Goal: Task Accomplishment & Management: Manage account settings

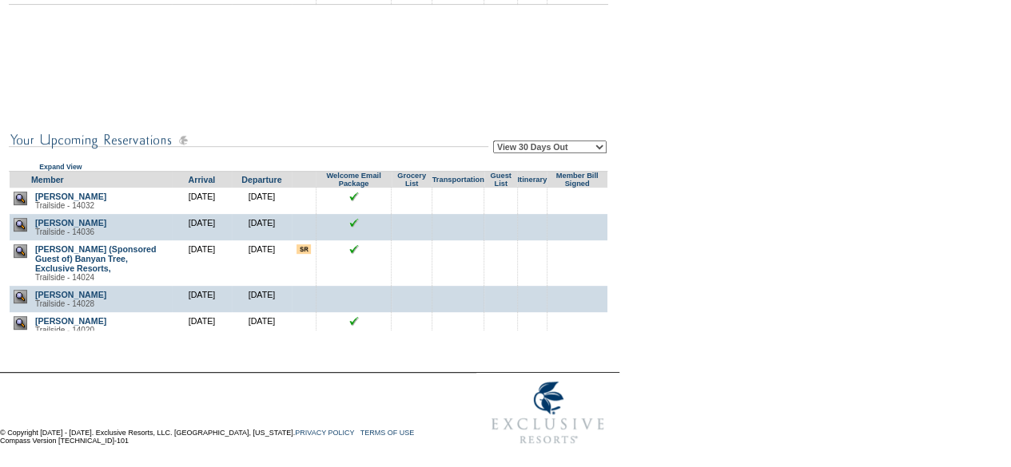
scroll to position [160, 0]
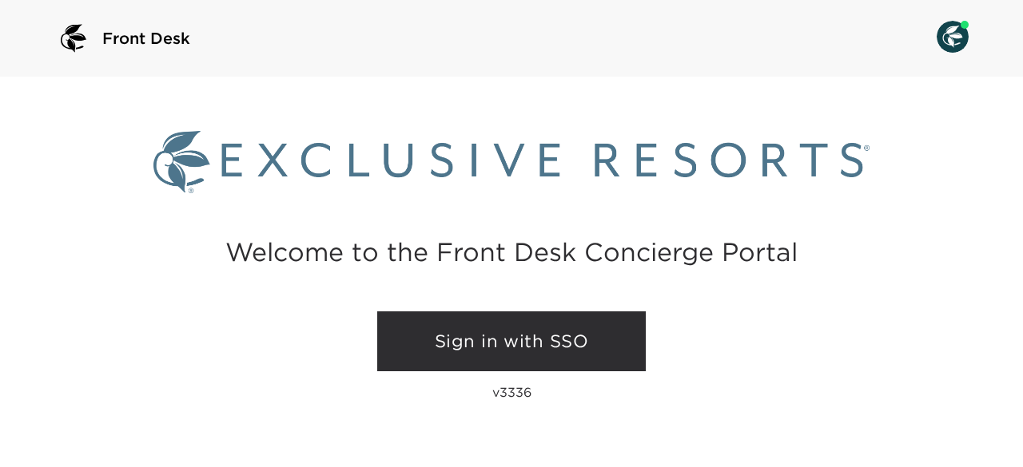
click at [475, 352] on link "Sign in with SSO" at bounding box center [511, 342] width 268 height 61
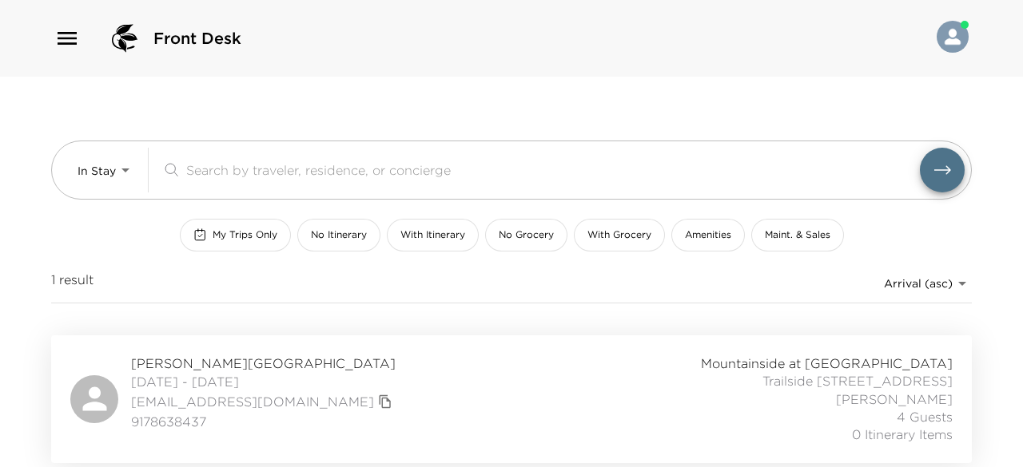
click at [186, 296] on div "1 result Arrival (asc) reservations_prod_arrival_asc" at bounding box center [511, 287] width 920 height 33
click at [205, 360] on span "Lavita Wai Reservation" at bounding box center [263, 364] width 265 height 18
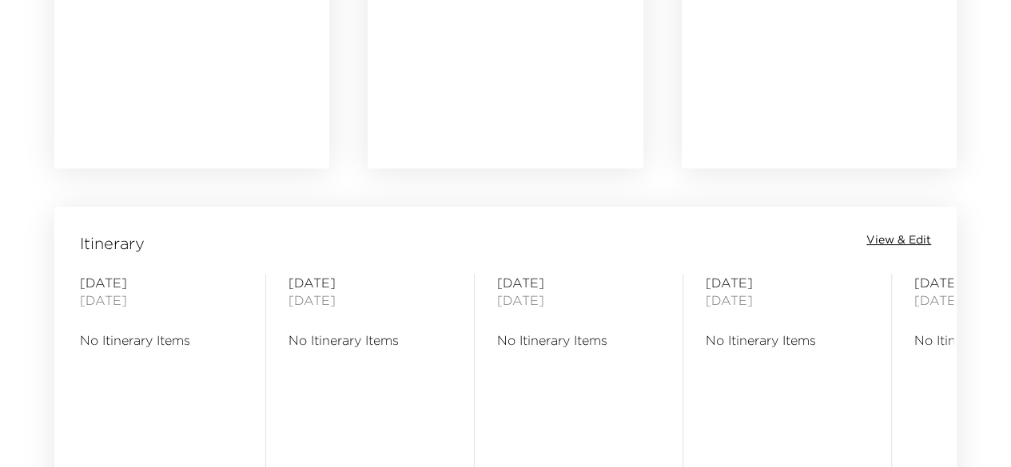
scroll to position [1125, 0]
click at [891, 243] on span "View & Edit" at bounding box center [898, 241] width 65 height 16
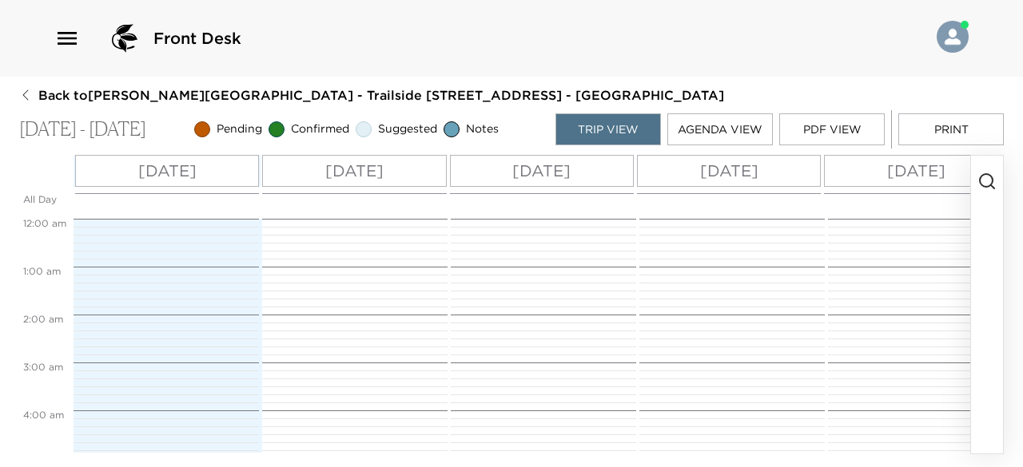
scroll to position [384, 0]
click at [991, 176] on circle "button" at bounding box center [986, 180] width 13 height 13
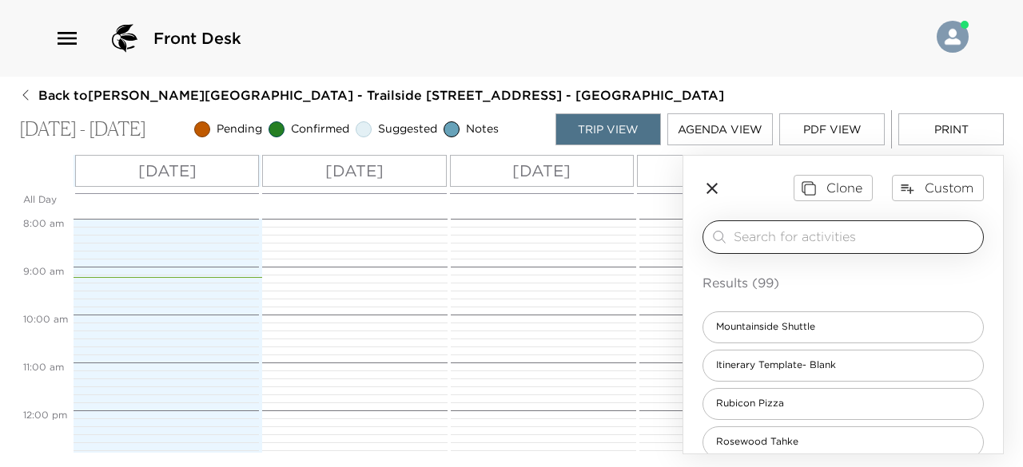
click at [857, 231] on input "search" at bounding box center [854, 237] width 243 height 18
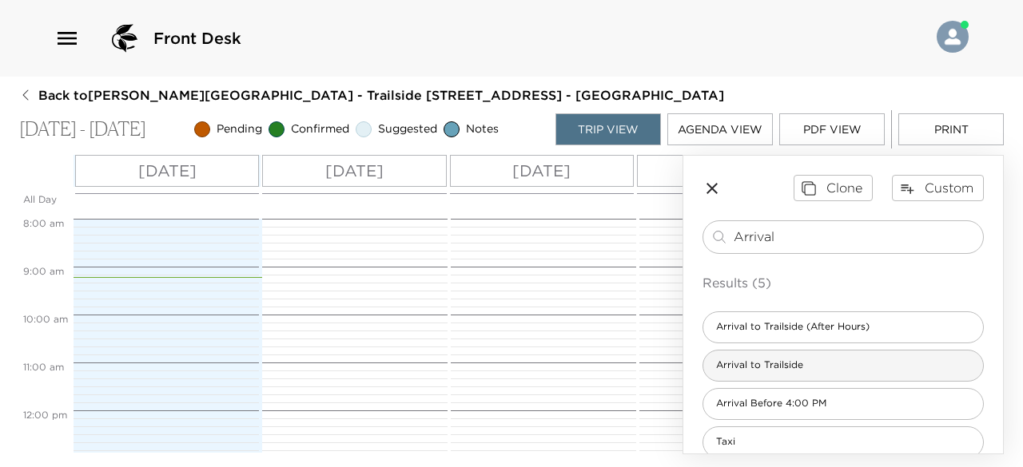
type input "Arrival"
click at [789, 364] on span "Arrival to Trailside" at bounding box center [759, 366] width 113 height 14
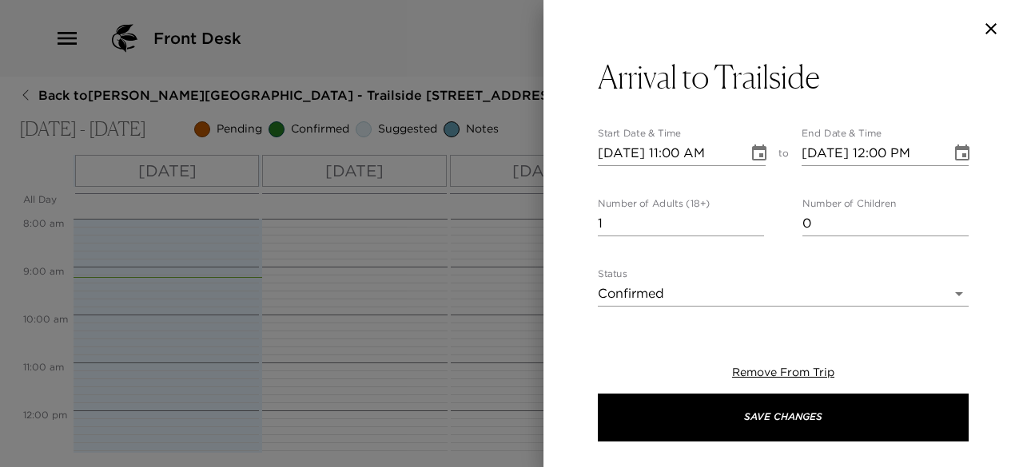
type textarea "Welcome to Lake Tahoe! Your home will be ready and waiting for your arrival tod…"
type input "0"
click at [753, 228] on input "0" at bounding box center [681, 224] width 166 height 26
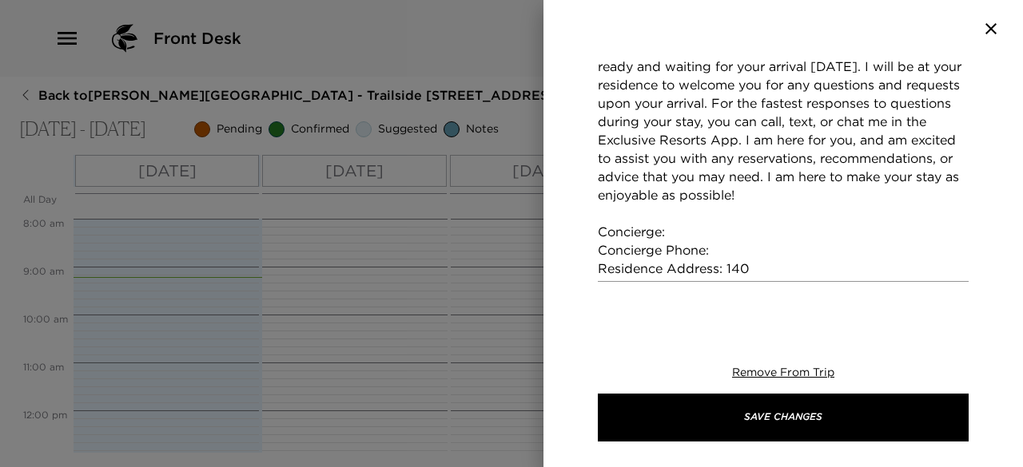
scroll to position [379, 0]
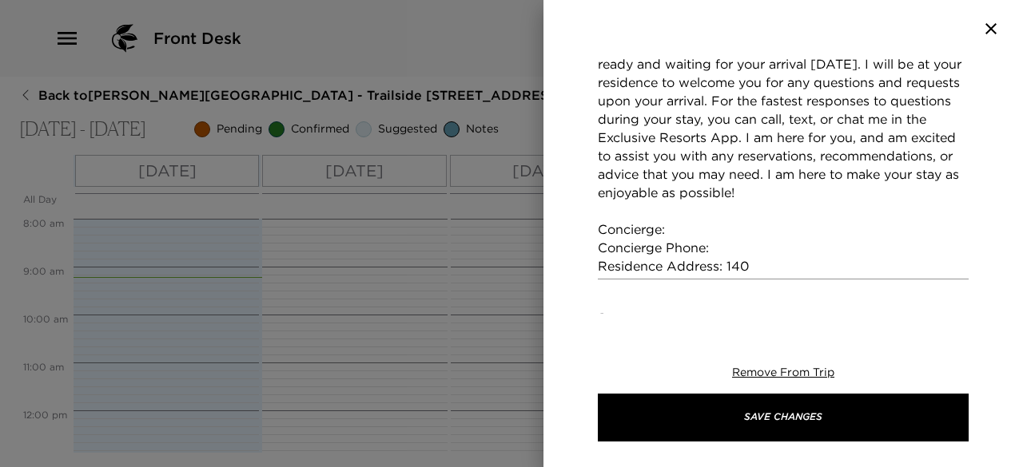
click at [706, 231] on textarea "Welcome to Lake Tahoe! Your home will be ready and waiting for your arrival tod…" at bounding box center [783, 156] width 371 height 239
click at [727, 247] on textarea "Welcome to Lake Tahoe! Your home will be ready and waiting for your arrival tod…" at bounding box center [783, 156] width 371 height 239
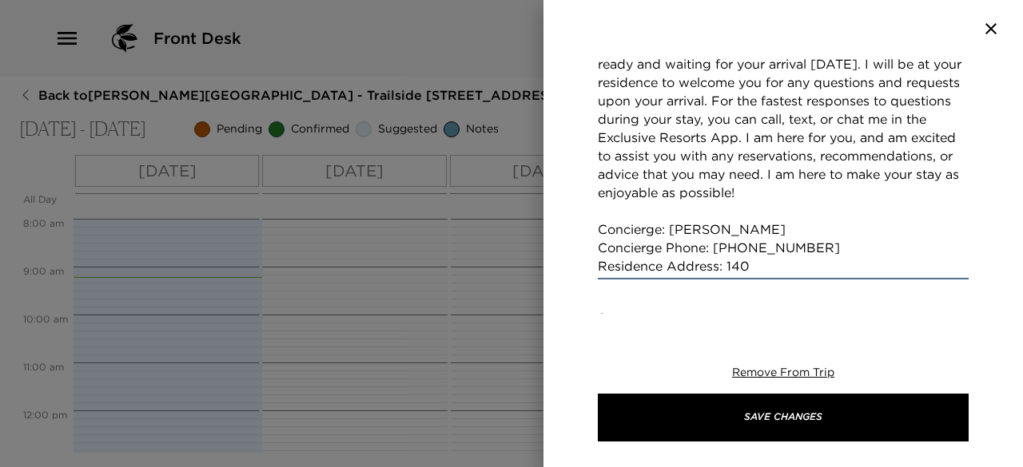
click at [747, 268] on textarea "Welcome to Lake Tahoe! Your home will be ready and waiting for your arrival tod…" at bounding box center [783, 156] width 371 height 239
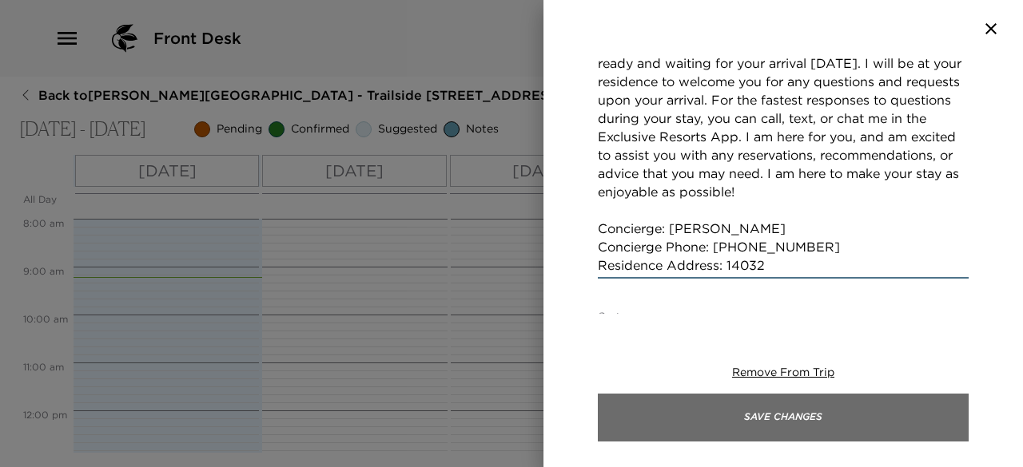
type textarea "Welcome to Lake Tahoe! Your home will be ready and waiting for your arrival tod…"
click at [783, 424] on button "Save Changes" at bounding box center [783, 418] width 371 height 48
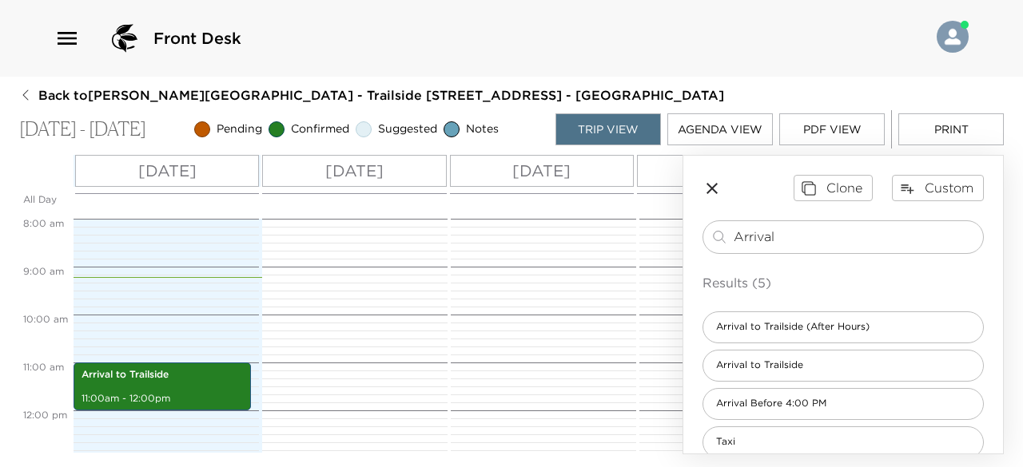
drag, startPoint x: 789, startPoint y: 237, endPoint x: 689, endPoint y: 245, distance: 101.0
click at [689, 245] on div "Clone Custom Arrival ​ Results (5) Arrival to Trailside (After Hours) Arrival t…" at bounding box center [843, 336] width 320 height 360
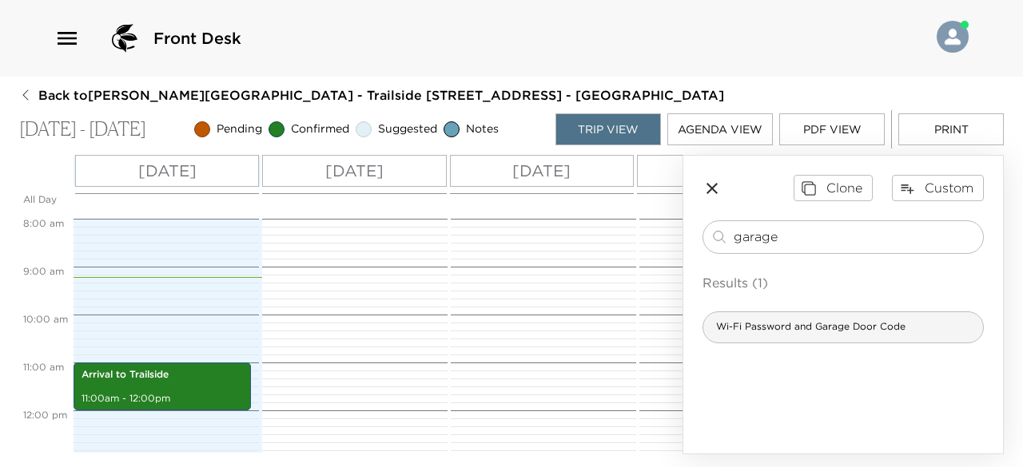
type input "garage"
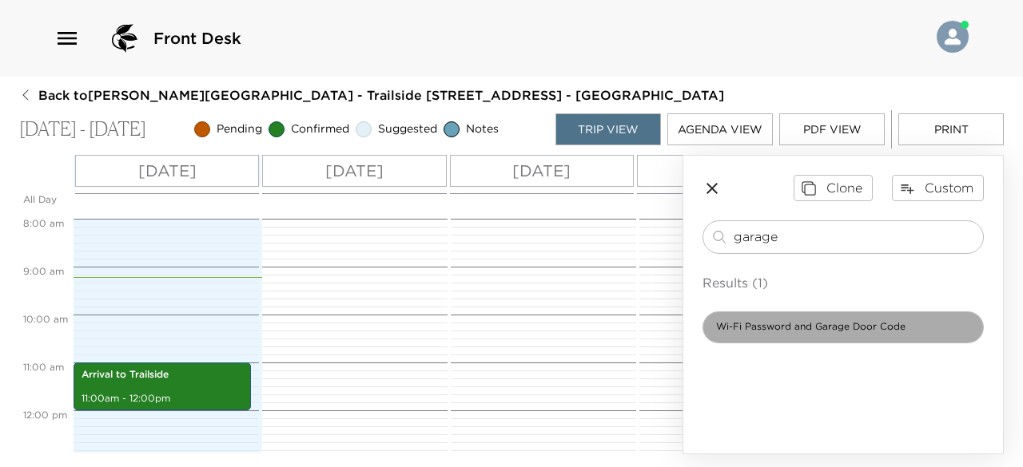
click at [812, 325] on span "Wi-Fi Password and Garage Door Code" at bounding box center [810, 327] width 215 height 14
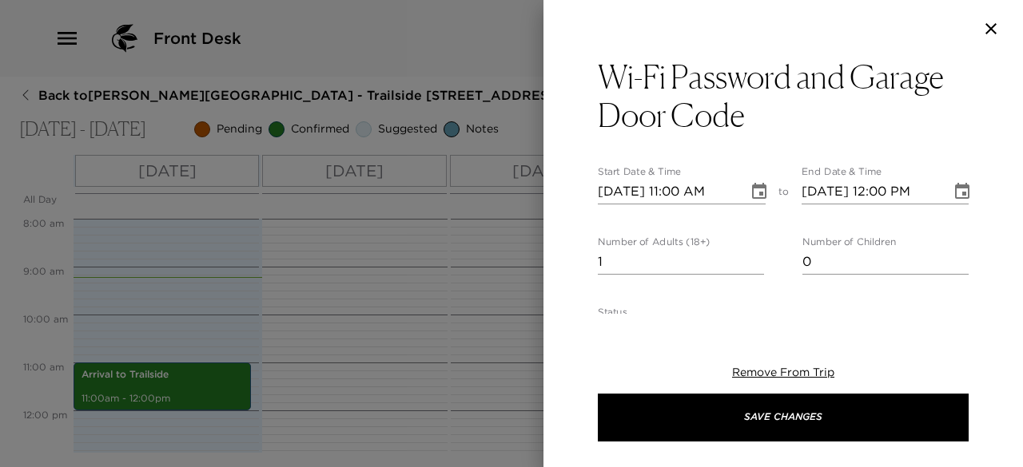
type input "0"
type textarea "Wi-Fi Password- Garage Door Code-"
type input "0"
click at [750, 268] on input "0" at bounding box center [681, 262] width 166 height 26
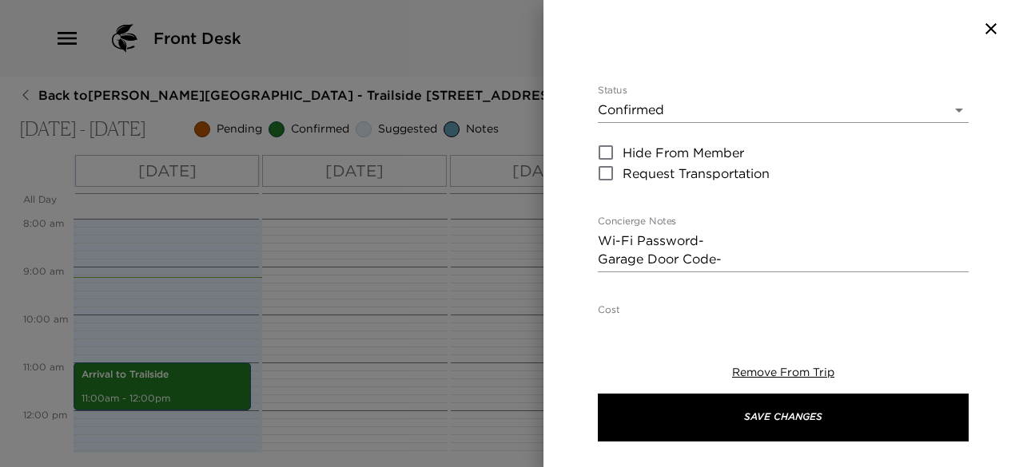
scroll to position [223, 0]
click at [726, 233] on textarea "Wi-Fi Password- Garage Door Code-" at bounding box center [783, 249] width 371 height 37
click at [749, 258] on textarea "Wi-Fi Password- tahoe.32 Garage Door Code-" at bounding box center [783, 249] width 371 height 37
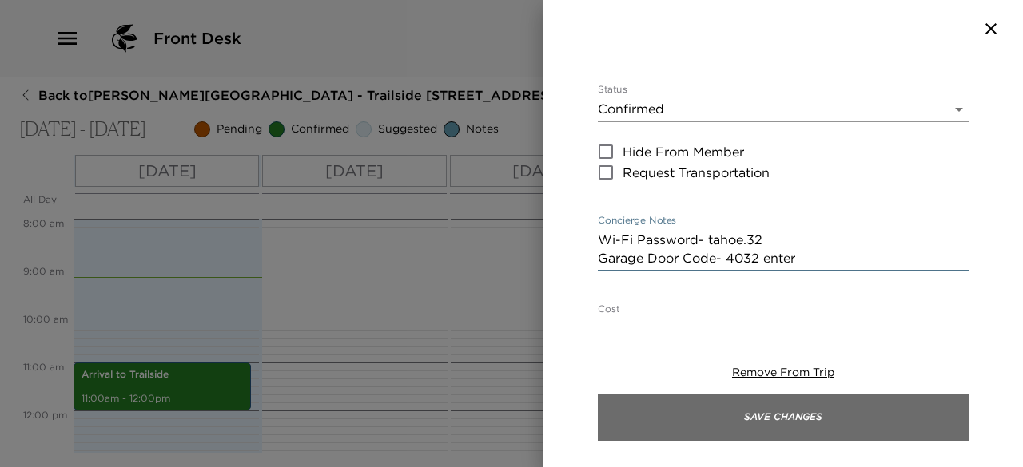
type textarea "Wi-Fi Password- tahoe.32 Garage Door Code- 4032 enter"
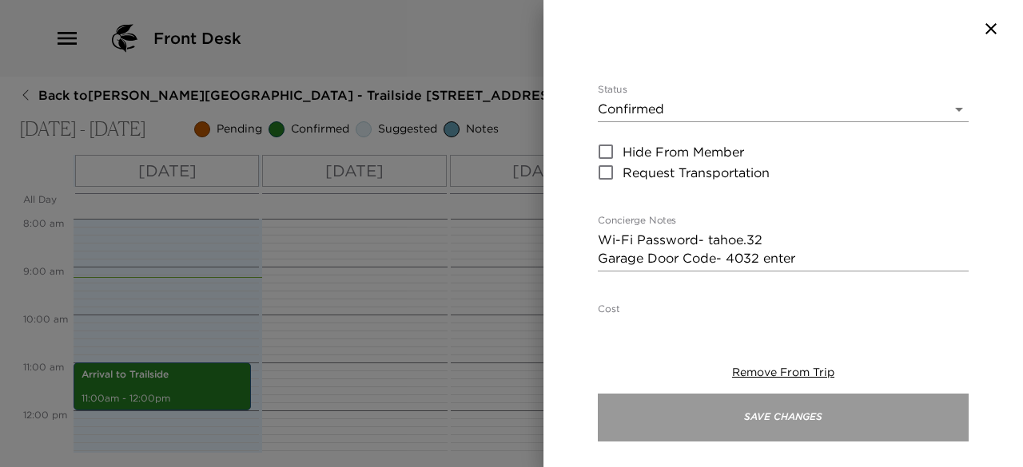
click at [812, 410] on button "Save Changes" at bounding box center [783, 418] width 371 height 48
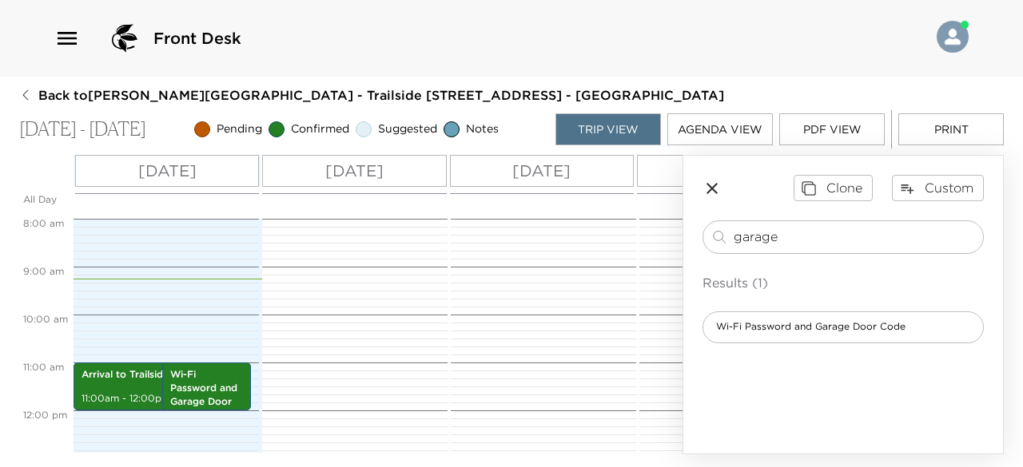
click at [717, 189] on icon "button" at bounding box center [711, 188] width 19 height 19
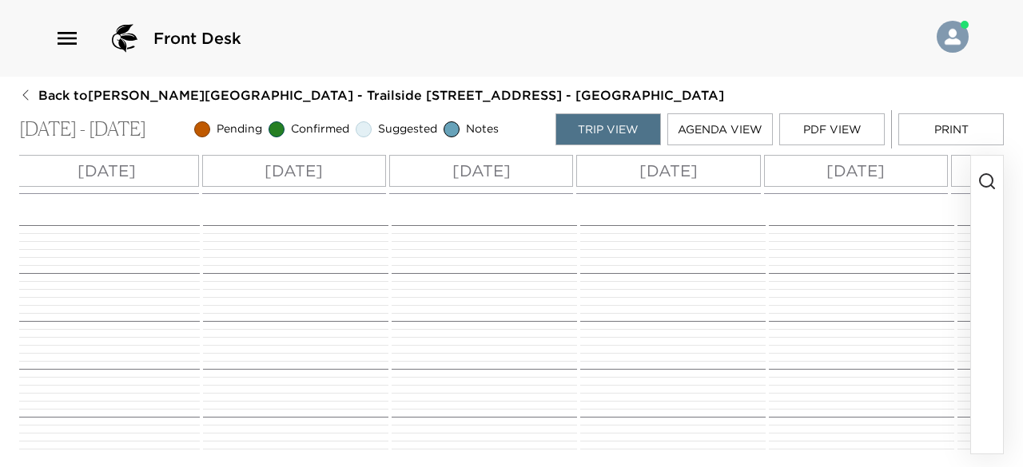
scroll to position [0, 0]
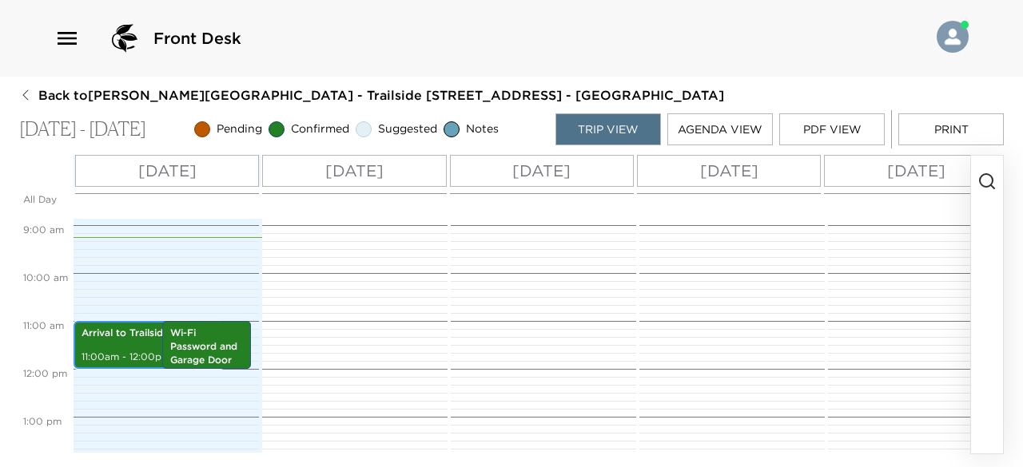
click at [129, 347] on div "Arrival to Trailside 11:00am - 12:00pm" at bounding box center [148, 345] width 141 height 43
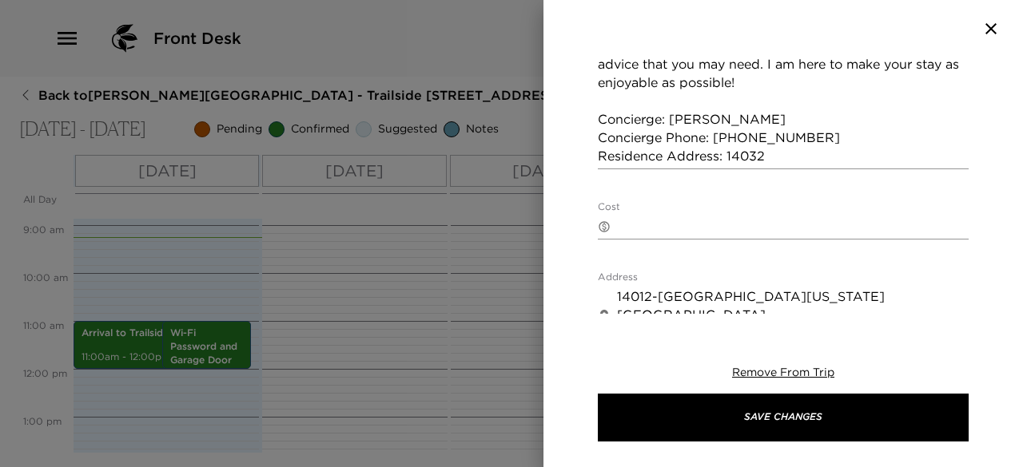
scroll to position [488, 0]
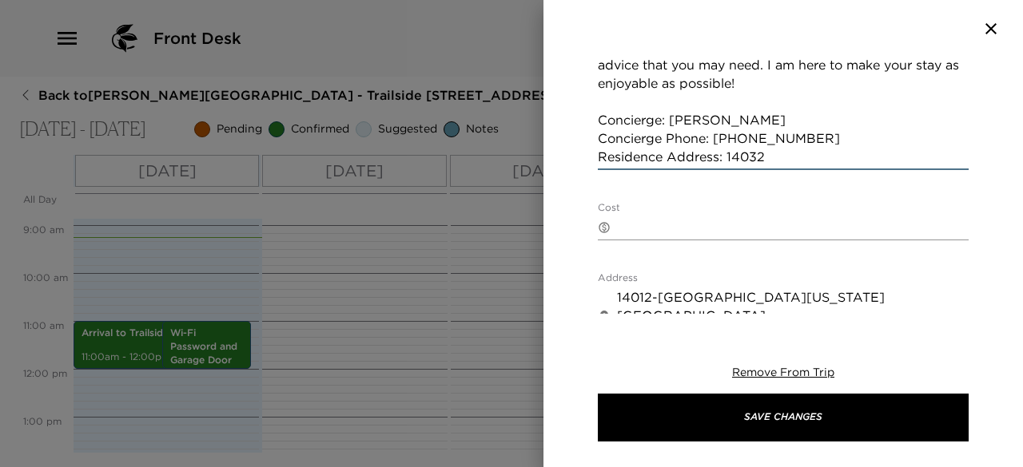
click at [804, 119] on textarea "Welcome to Lake Tahoe! Your home will be ready and waiting for your arrival tod…" at bounding box center [783, 46] width 371 height 239
click at [829, 138] on textarea "Welcome to Lake Tahoe! Your home will be ready and waiting for your arrival tod…" at bounding box center [783, 46] width 371 height 239
click at [880, 119] on textarea "Welcome to Lake Tahoe! Your home will be ready and waiting for your arrival tod…" at bounding box center [783, 46] width 371 height 239
click at [618, 119] on textarea "Welcome to Lake Tahoe! Your home will be ready and waiting for your arrival tod…" at bounding box center [783, 46] width 371 height 239
click at [624, 117] on textarea "Welcome to Lake Tahoe! Your home will be ready and waiting for your arrival tod…" at bounding box center [783, 46] width 371 height 239
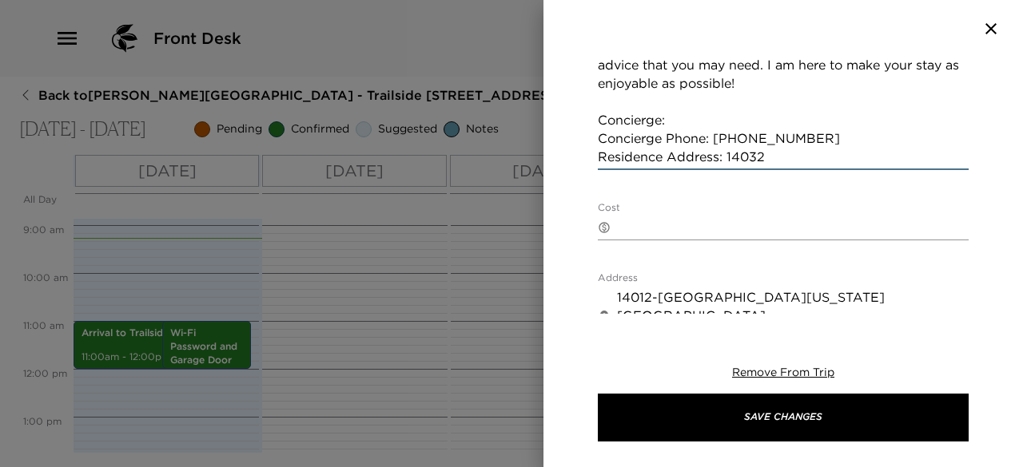
click at [717, 125] on textarea "Welcome to Lake Tahoe! Your home will be ready and waiting for your arrival tod…" at bounding box center [783, 46] width 371 height 239
click at [817, 134] on textarea "Welcome to Lake Tahoe! Your home will be ready and waiting for your arrival tod…" at bounding box center [783, 46] width 371 height 239
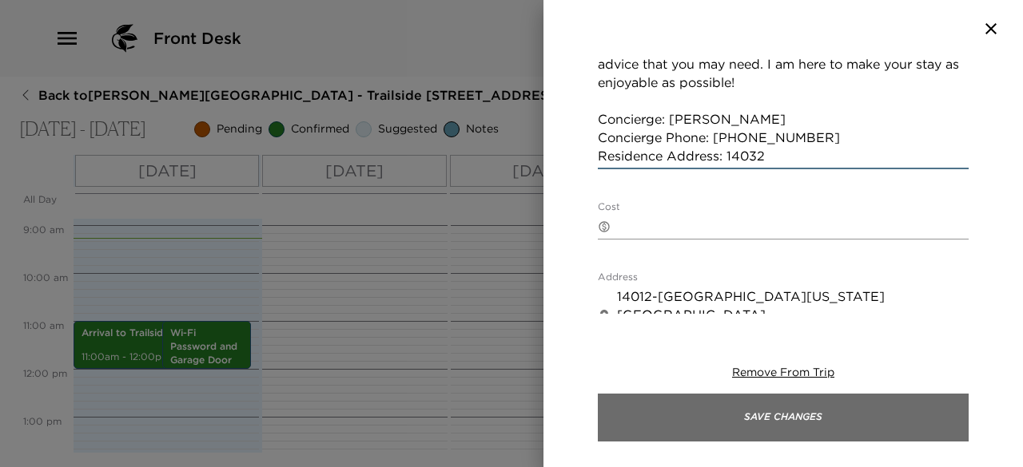
type textarea "Welcome to Lake Tahoe! Your home will be ready and waiting for your arrival tod…"
click at [779, 420] on button "Save Changes" at bounding box center [783, 418] width 371 height 48
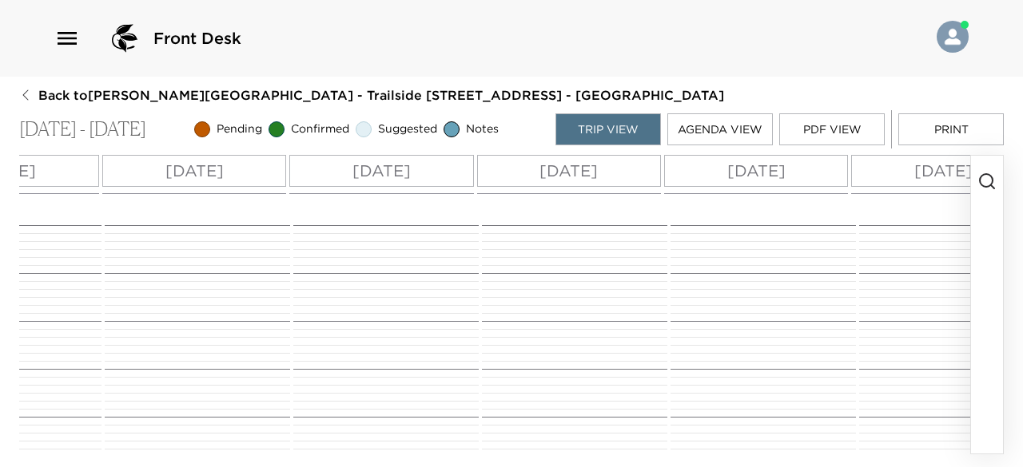
scroll to position [0, 812]
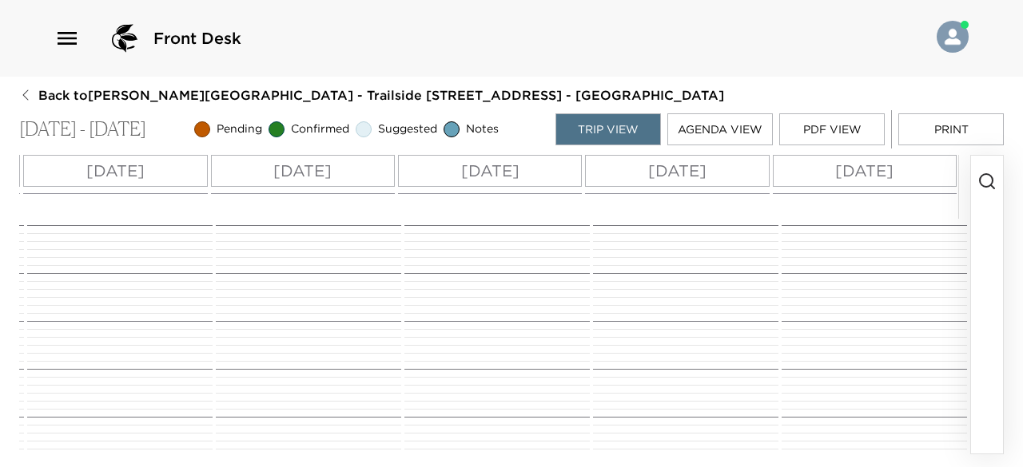
click at [847, 167] on p "Fri 10/10" at bounding box center [864, 171] width 58 height 24
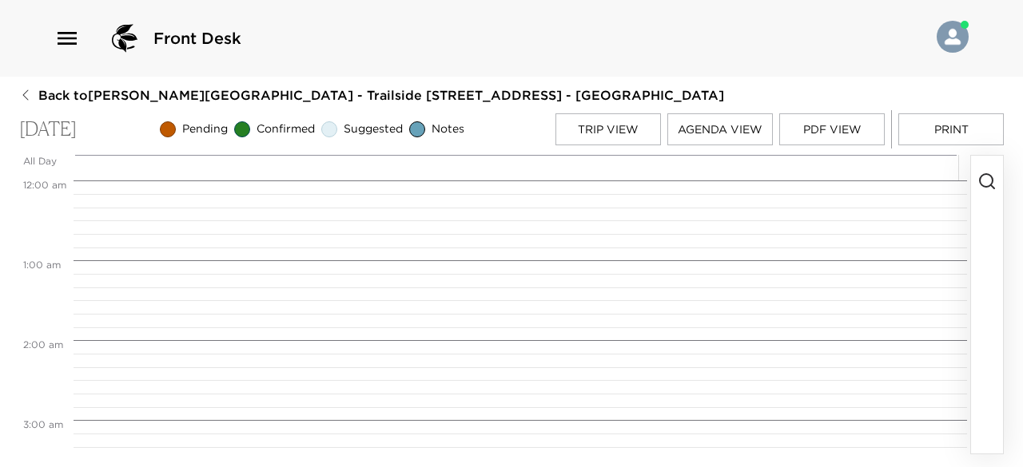
scroll to position [639, 0]
click at [988, 178] on icon "button" at bounding box center [986, 181] width 19 height 19
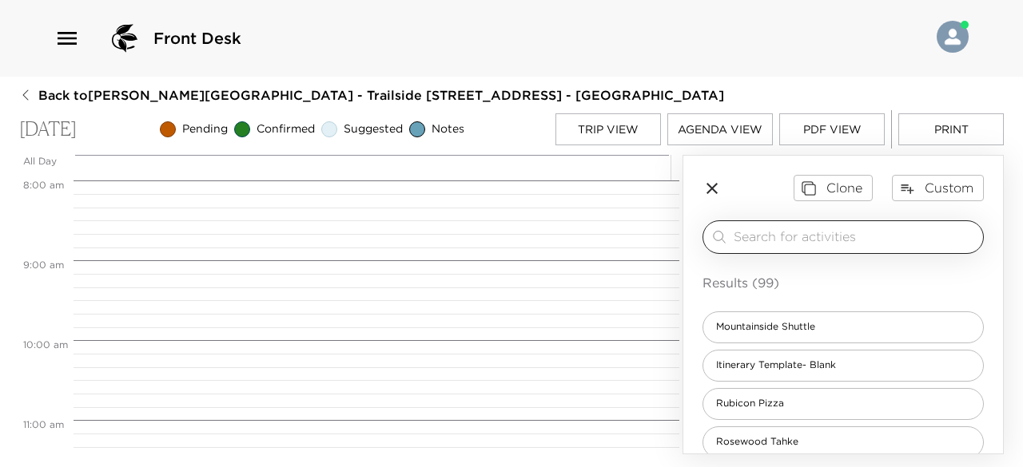
click at [841, 240] on input "search" at bounding box center [854, 237] width 243 height 18
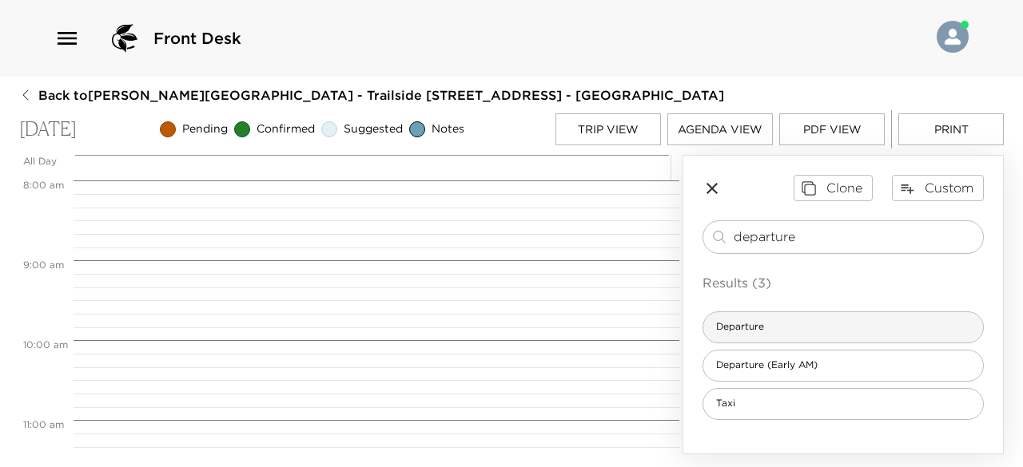
type input "departure"
click at [756, 317] on div "Departure" at bounding box center [842, 328] width 281 height 32
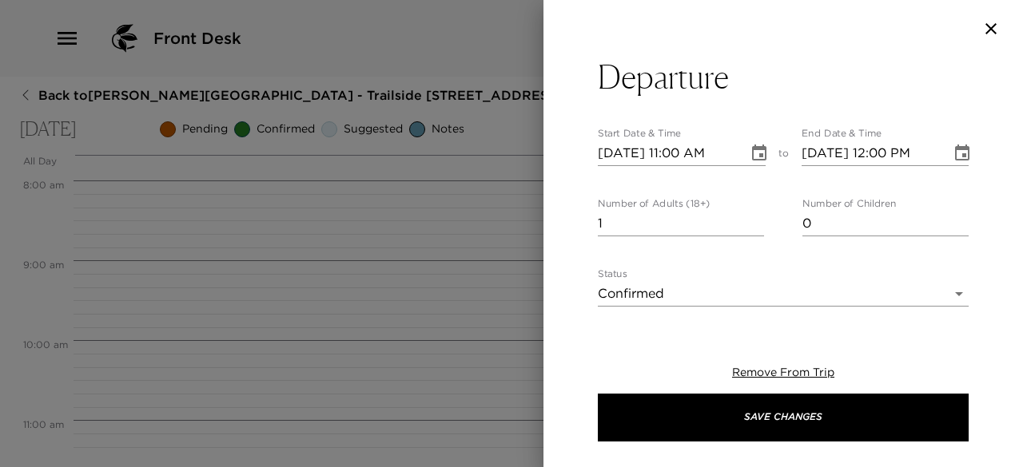
type textarea "In preparation of your departure today, I would like to review your house bill …"
type input "0"
click at [751, 229] on input "0" at bounding box center [681, 224] width 166 height 26
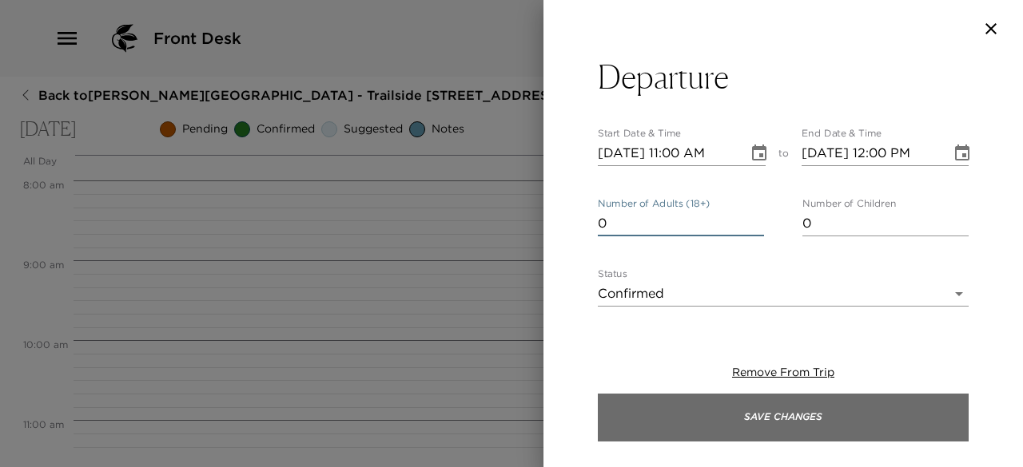
click at [780, 423] on button "Save Changes" at bounding box center [783, 418] width 371 height 48
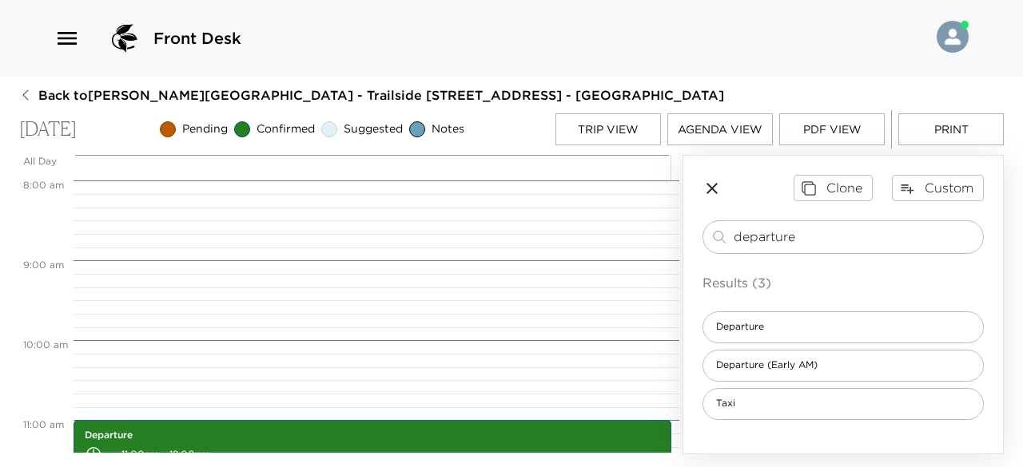
click at [707, 189] on icon "button" at bounding box center [711, 188] width 19 height 19
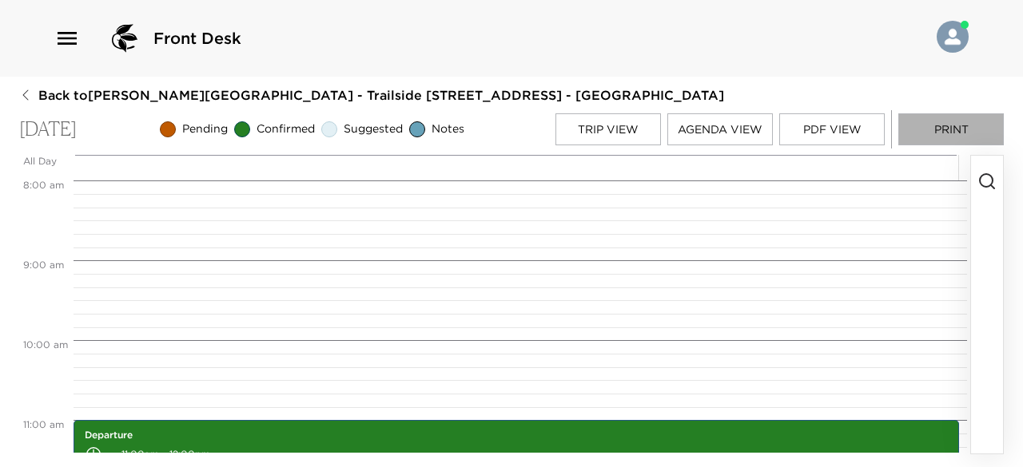
click at [956, 123] on button "Print" at bounding box center [950, 129] width 105 height 32
